Goal: Information Seeking & Learning: Learn about a topic

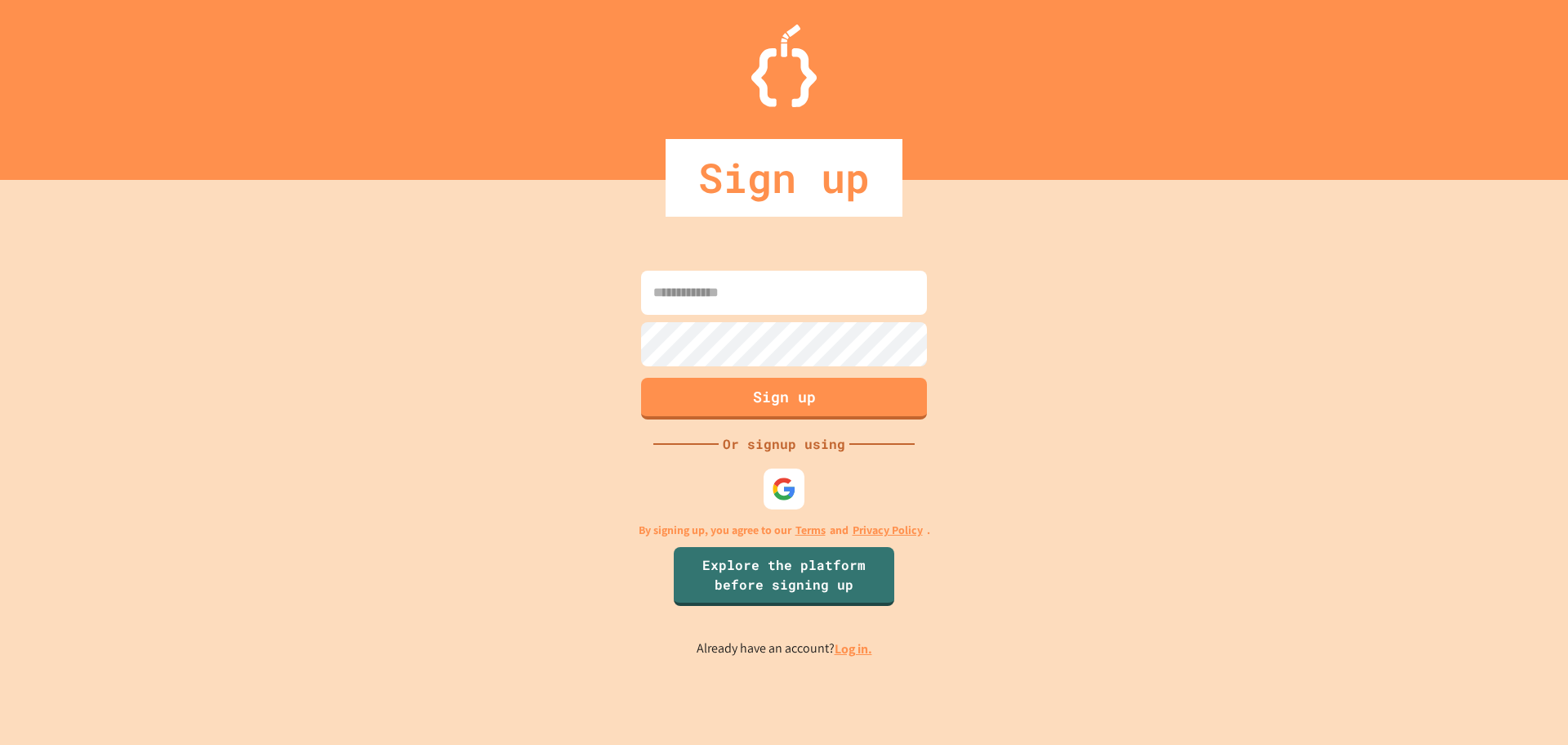
click at [829, 506] on div "Sign up Or signup using By signing up, you agree to our Terms and Privacy Polic…" at bounding box center [784, 462] width 1568 height 564
click at [813, 506] on div "Sign up Or signup using By signing up, you agree to our Terms and Privacy Polic…" at bounding box center [784, 462] width 1568 height 564
click at [790, 500] on img at bounding box center [784, 487] width 27 height 27
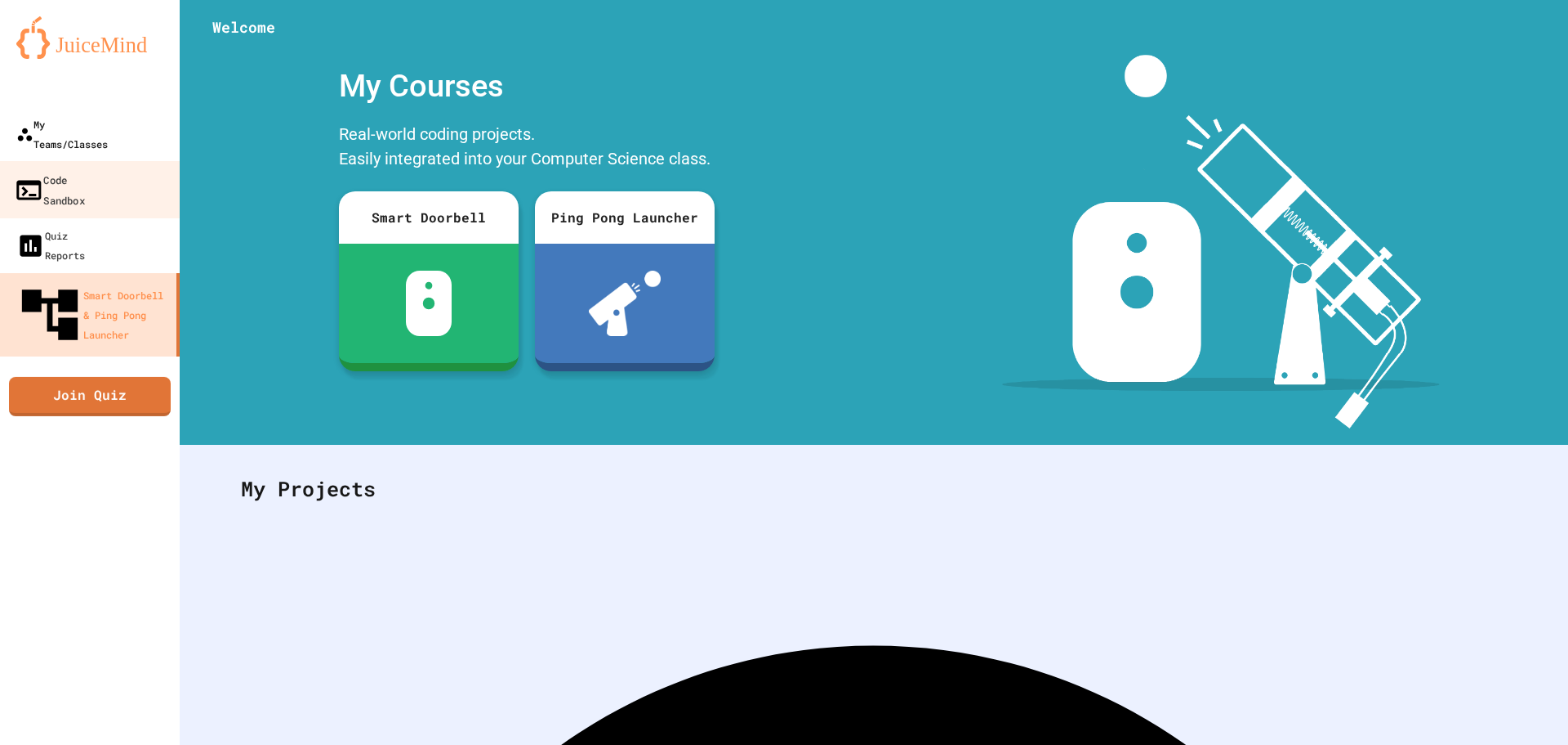
click at [107, 140] on link "My Teams/Classes" at bounding box center [90, 134] width 179 height 55
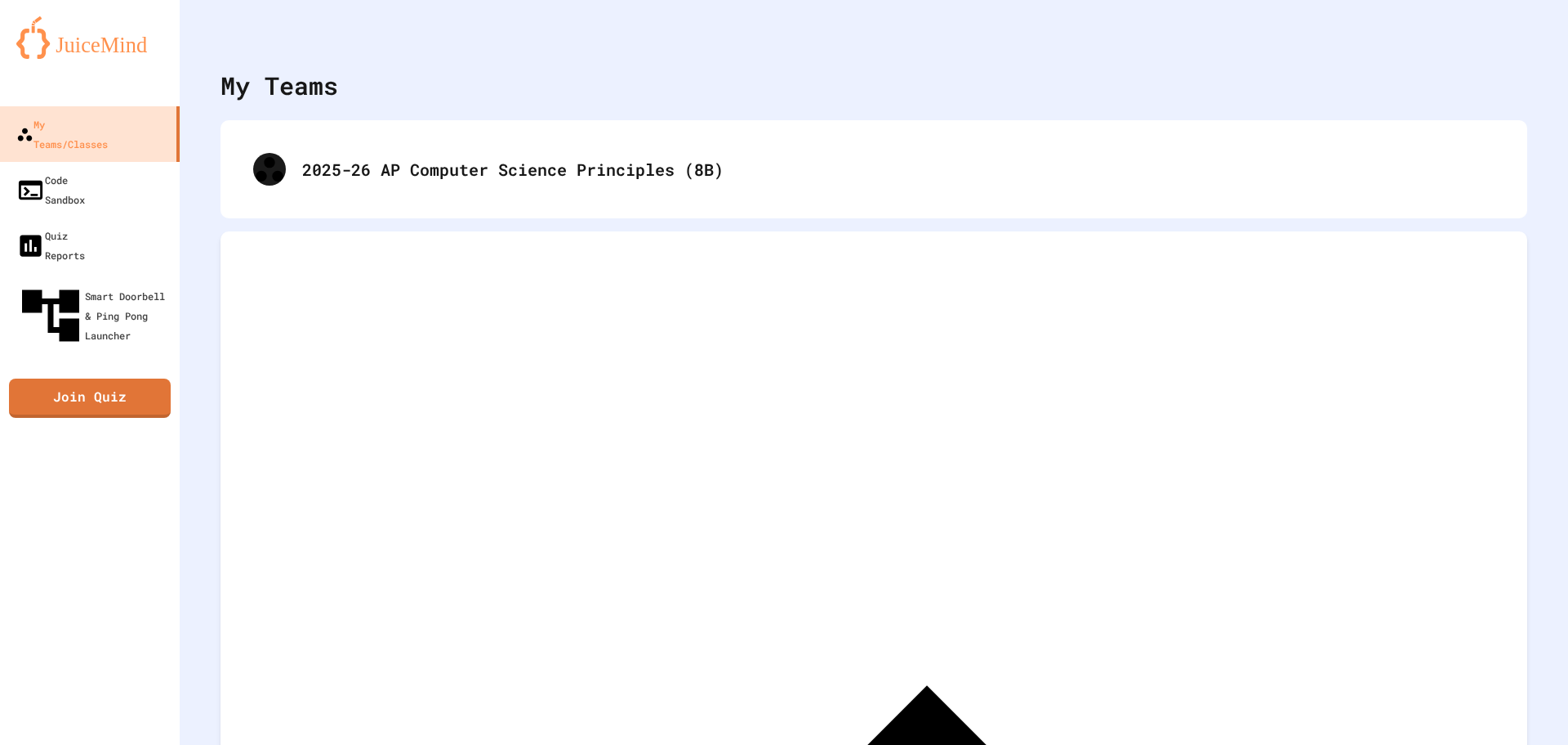
click at [587, 207] on div "2025-26 AP Computer Science Principles (8B)" at bounding box center [874, 169] width 1307 height 98
click at [589, 203] on div "2025-26 AP Computer Science Principles (8B)" at bounding box center [874, 169] width 1307 height 98
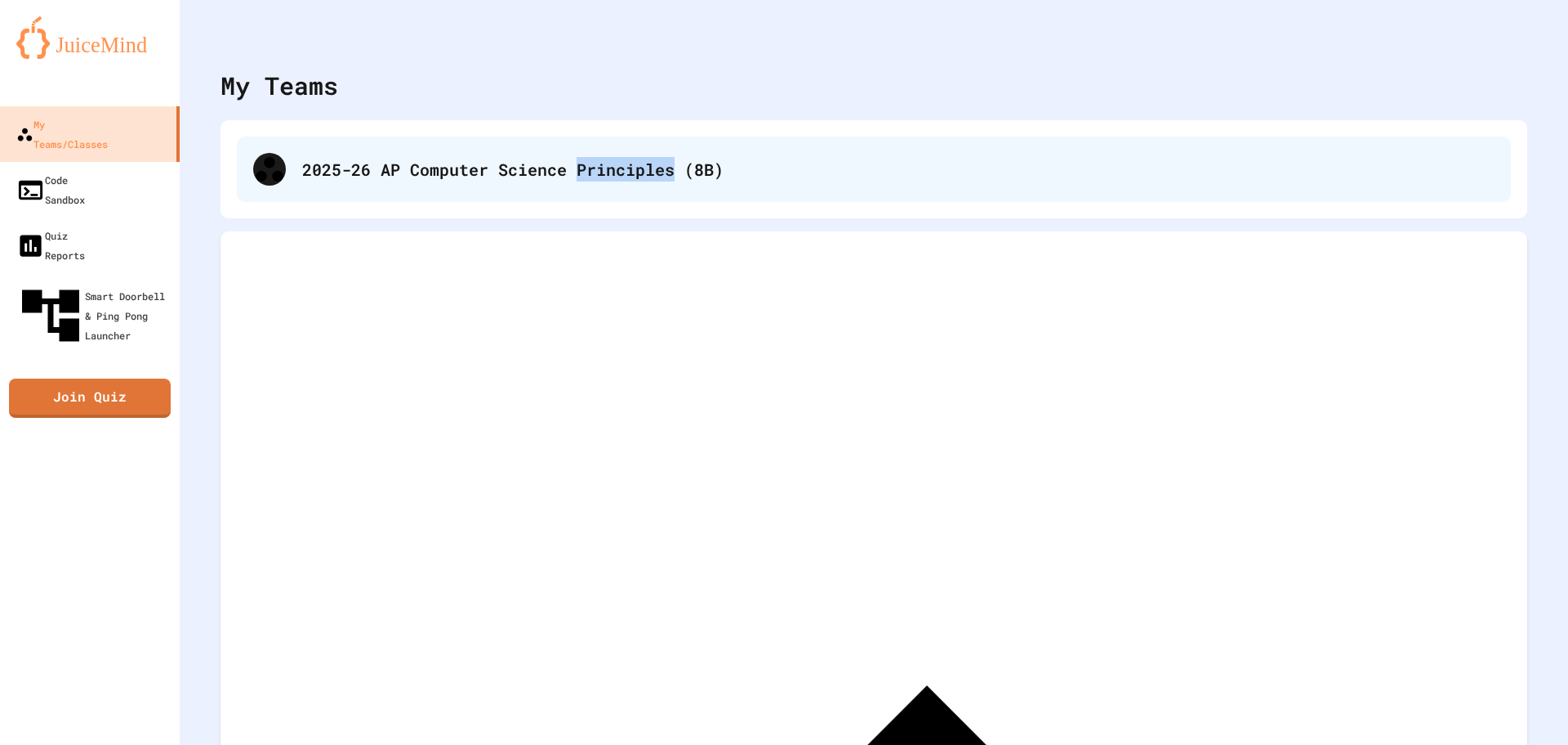
click at [593, 192] on div "2025-26 AP Computer Science Principles (8B)" at bounding box center [874, 169] width 1274 height 65
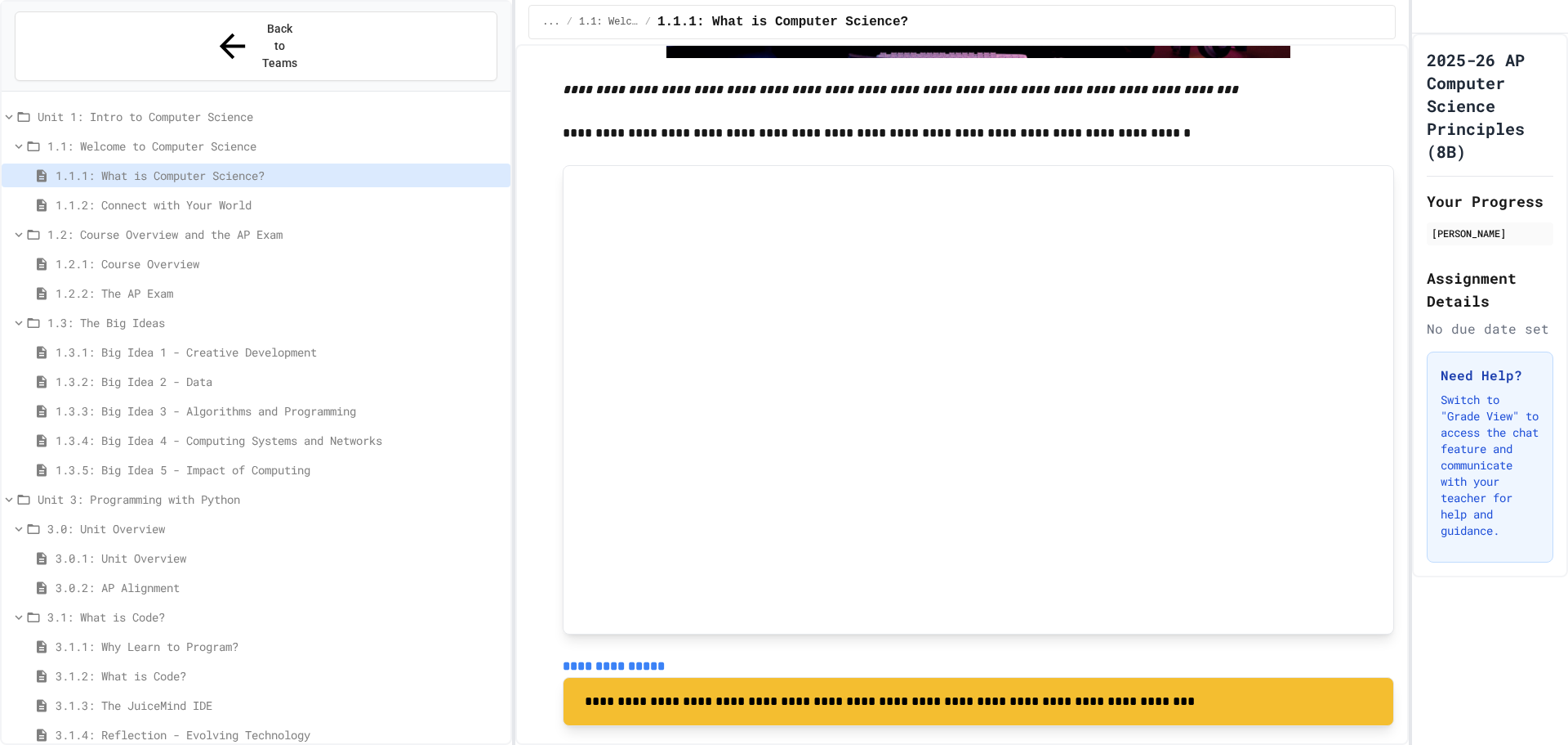
scroll to position [46, 0]
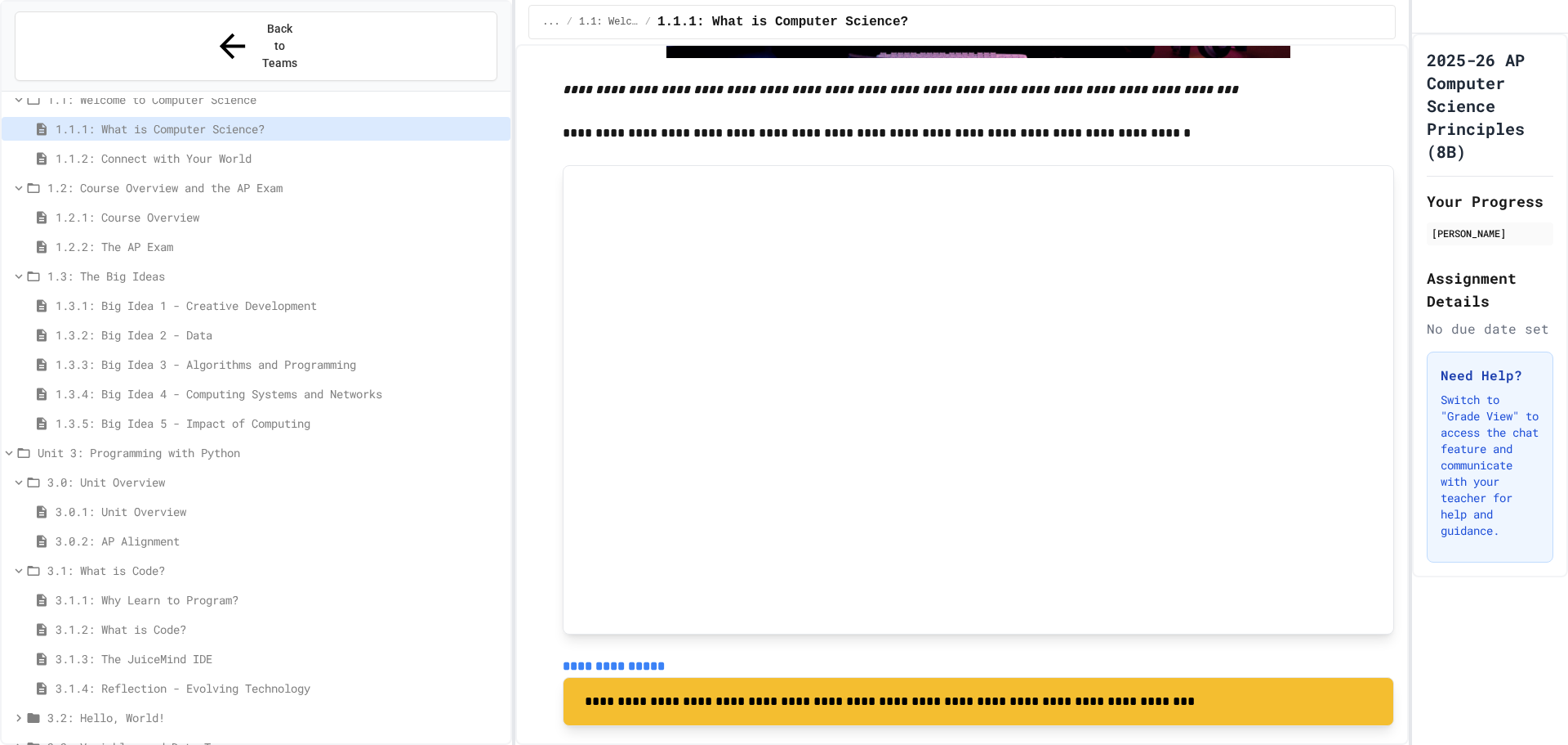
click at [282, 444] on span "Unit 3: Programming with Python" at bounding box center [270, 452] width 466 height 17
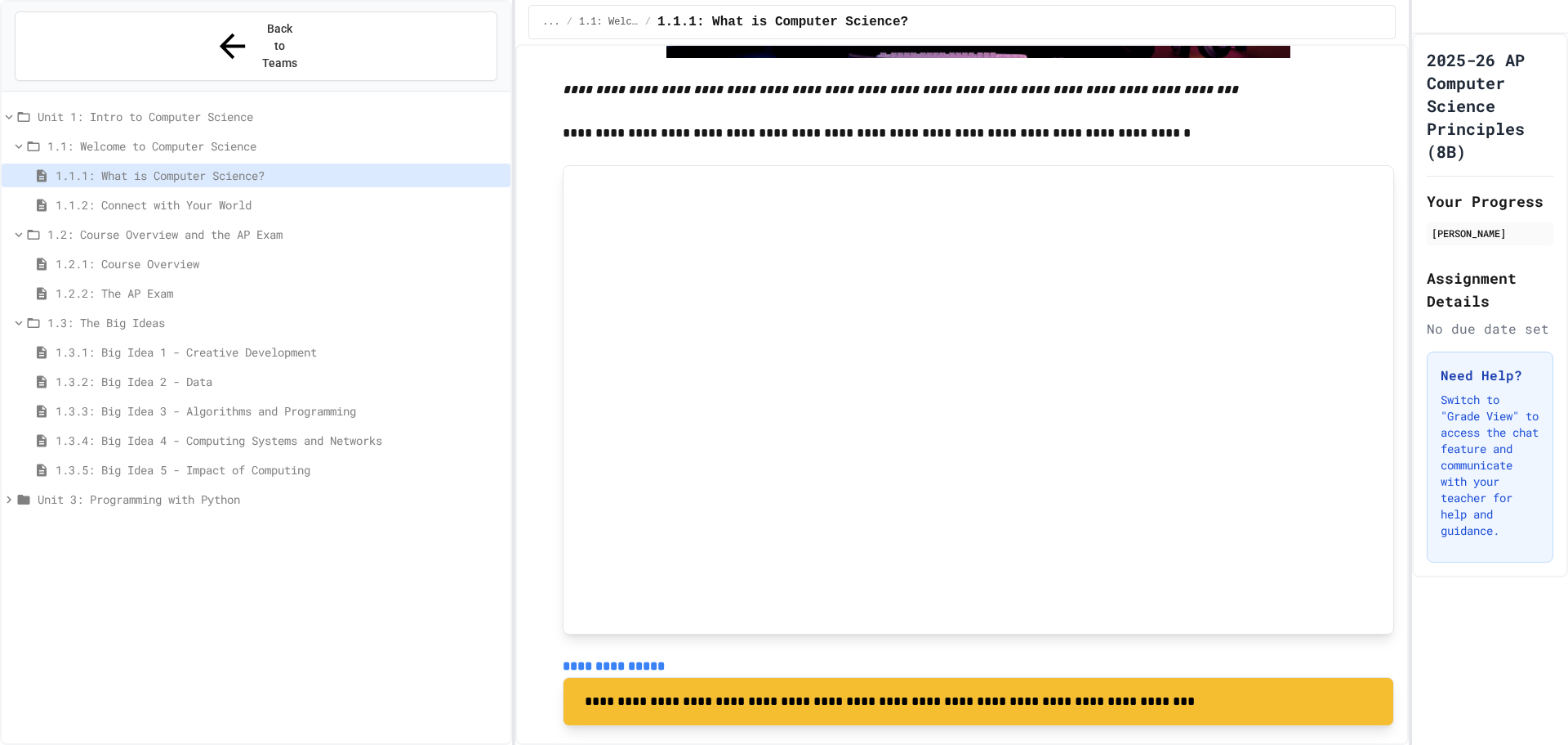
scroll to position [0, 0]
click at [282, 431] on span "1.3.4: Big Idea 4 - Computing Systems and Networks" at bounding box center [279, 439] width 449 height 17
